Goal: Information Seeking & Learning: Check status

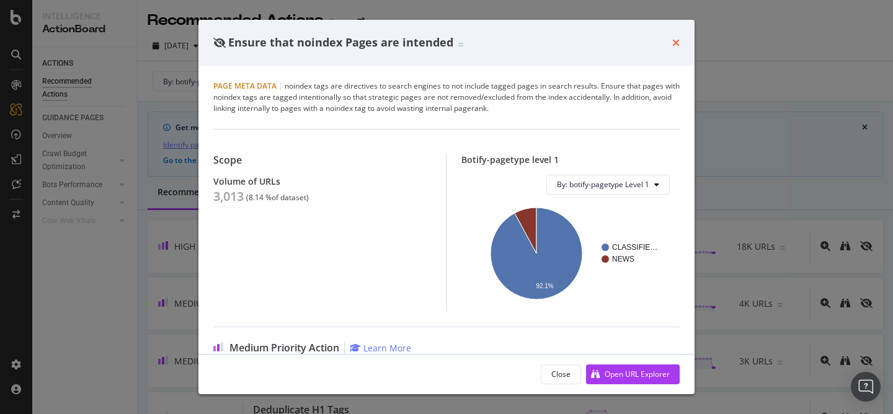
click at [676, 43] on icon "times" at bounding box center [675, 43] width 7 height 10
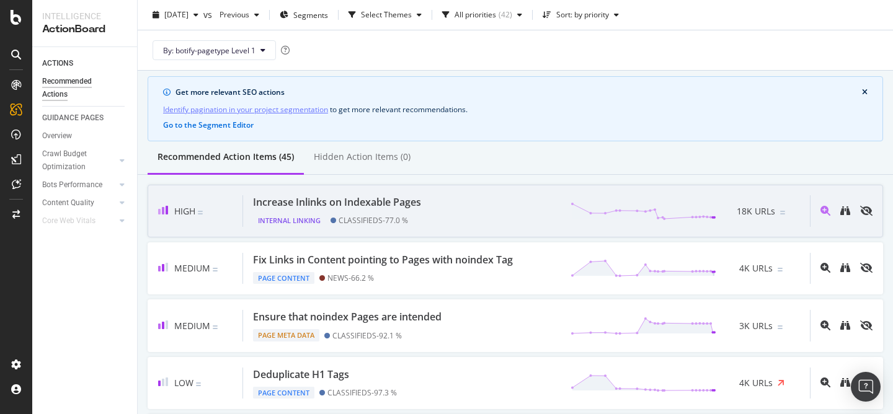
scroll to position [37, 0]
click at [370, 213] on div "Internal Linking CLASSIFIEDS - 77.0 %" at bounding box center [339, 216] width 173 height 17
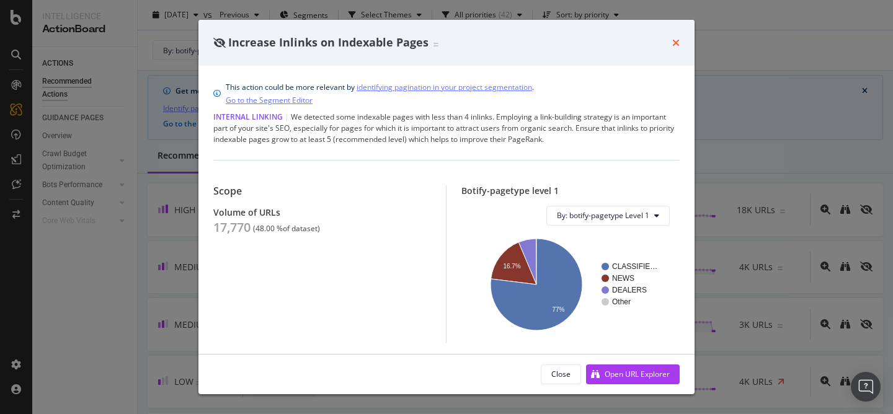
click at [677, 42] on icon "times" at bounding box center [675, 43] width 7 height 10
